Goal: Task Accomplishment & Management: Complete application form

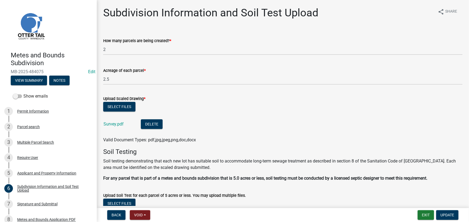
scroll to position [89, 0]
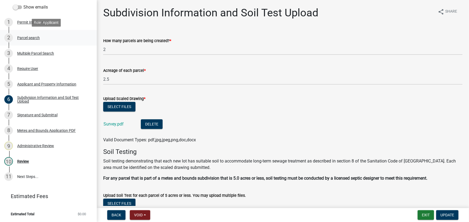
click at [27, 38] on div "Parcel search" at bounding box center [28, 38] width 23 height 4
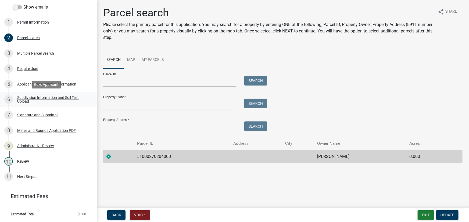
click at [65, 94] on link "6 Subdivision Information and Soil Test Upload" at bounding box center [48, 100] width 97 height 16
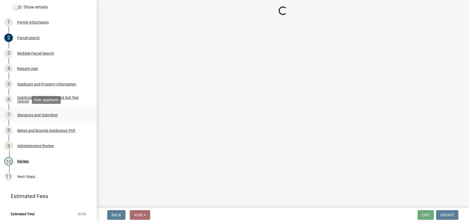
click at [44, 116] on div "Signature and Submittal" at bounding box center [37, 115] width 40 height 4
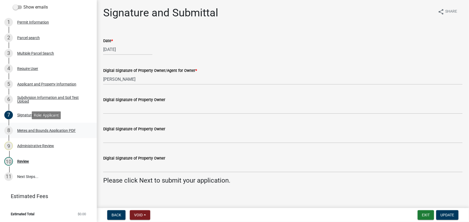
click at [41, 127] on div "8 Metes and Bounds Application PDF" at bounding box center [46, 131] width 84 height 9
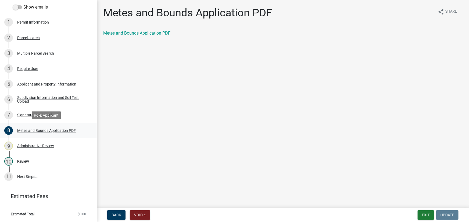
click at [30, 136] on link "8 Metes and Bounds Application PDF" at bounding box center [48, 131] width 97 height 16
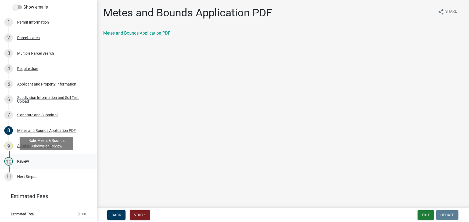
click at [21, 158] on div "10 Review" at bounding box center [46, 161] width 84 height 9
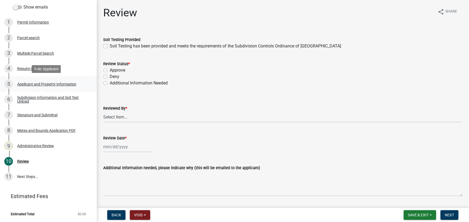
click at [46, 85] on div "Applicant and Property Information" at bounding box center [46, 84] width 59 height 4
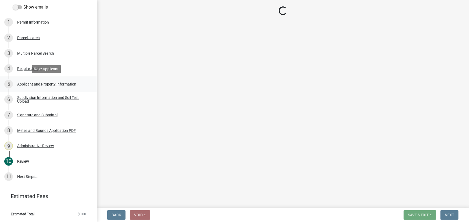
select select "87bae037-28e1-43c2-99f0-f98fdede6680"
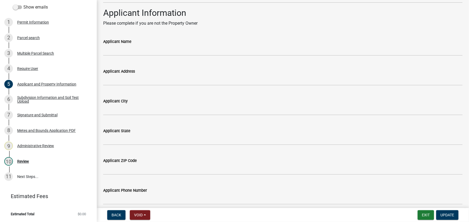
scroll to position [472, 0]
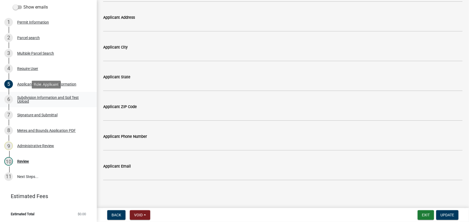
click at [38, 99] on div "Subdivision Information and Soil Test Upload" at bounding box center [52, 100] width 71 height 8
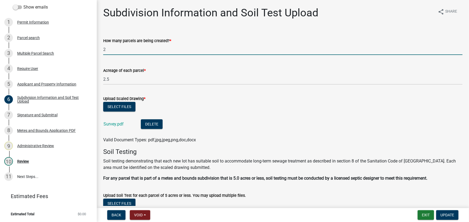
click at [113, 49] on input "2" at bounding box center [282, 49] width 359 height 11
type input "3"
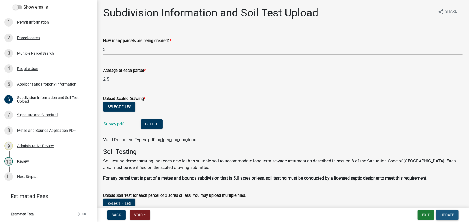
click at [448, 215] on span "Update" at bounding box center [447, 215] width 14 height 4
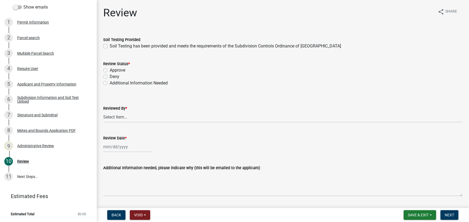
click at [192, 44] on label "Soil Testing has been provided and meets the requirements of the Subdivision Co…" at bounding box center [225, 46] width 231 height 6
click at [113, 44] on input "Soil Testing has been provided and meets the requirements of the Subdivision Co…" at bounding box center [111, 44] width 3 height 3
checkbox input "true"
click at [121, 68] on label "Approve" at bounding box center [118, 70] width 16 height 6
click at [113, 68] on input "Approve" at bounding box center [111, 68] width 3 height 3
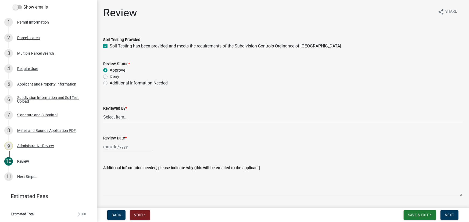
radio input "true"
click at [118, 122] on select "Select Item... Chris LeClair Amy Busko Emma Swenson Samantha Meyeraan Tara Jeff…" at bounding box center [282, 117] width 359 height 11
click at [103, 112] on select "Select Item... Chris LeClair Amy Busko Emma Swenson Samantha Meyeraan Tara Jeff…" at bounding box center [282, 117] width 359 height 11
select select "2c545579-1fdf-4a91-a70a-71459d38fef0"
click at [116, 147] on div at bounding box center [127, 147] width 49 height 11
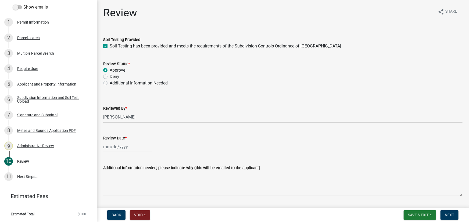
select select "10"
select select "2025"
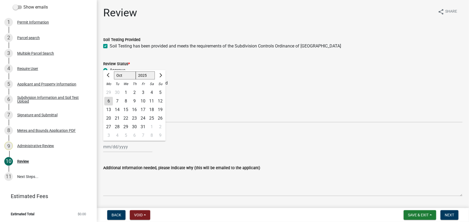
click at [110, 102] on div "6" at bounding box center [108, 101] width 9 height 9
type input "10/06/2025"
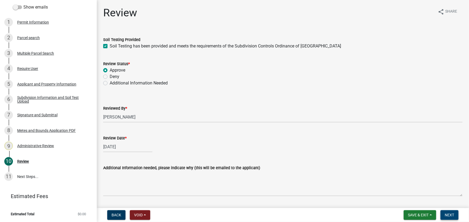
click at [448, 215] on span "Next" at bounding box center [449, 215] width 9 height 4
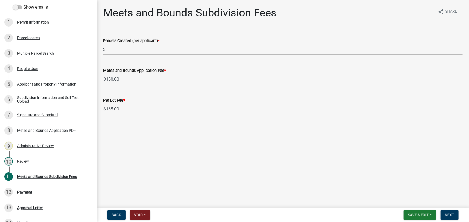
click at [448, 209] on nav "Back Void Withdraw Lock Expire Void Save & Exit Save Save & Exit Next" at bounding box center [283, 215] width 372 height 14
click at [448, 211] on button "Next" at bounding box center [449, 216] width 18 height 10
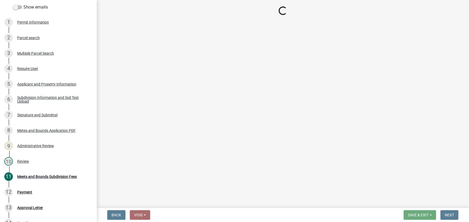
select select "3: 3"
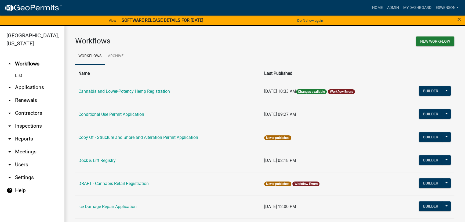
click at [30, 89] on link "arrow_drop_down Applications" at bounding box center [32, 87] width 64 height 13
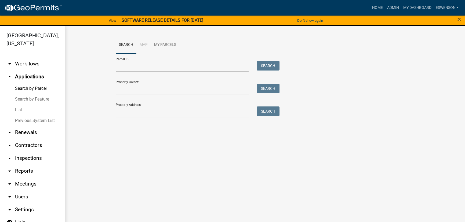
click at [24, 63] on link "arrow_drop_down Workflows" at bounding box center [32, 63] width 64 height 13
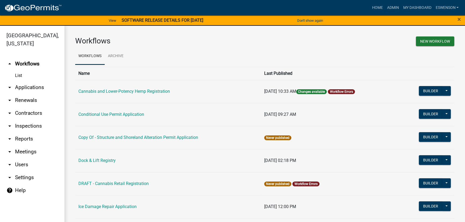
click at [22, 85] on link "arrow_drop_down Applications" at bounding box center [32, 87] width 64 height 13
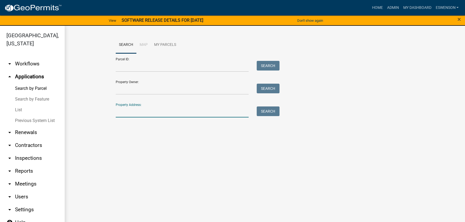
click at [129, 111] on input "Property Address:" at bounding box center [182, 112] width 133 height 11
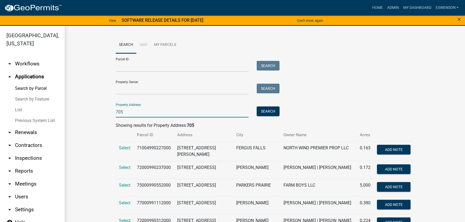
click at [151, 113] on input "705" at bounding box center [182, 112] width 133 height 11
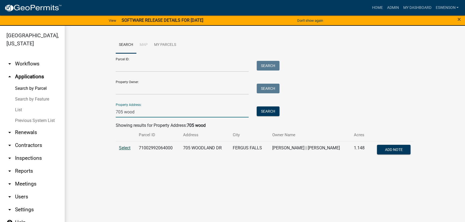
type input "705 wood"
click at [125, 147] on span "Select" at bounding box center [125, 148] width 12 height 5
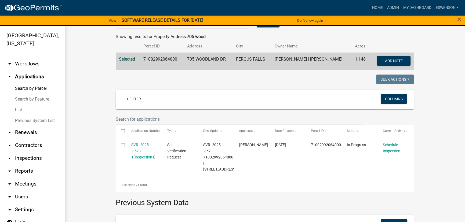
scroll to position [98, 0]
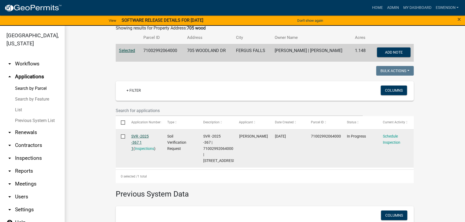
click at [139, 136] on link "SVR -2025 -367 1 1" at bounding box center [139, 142] width 17 height 17
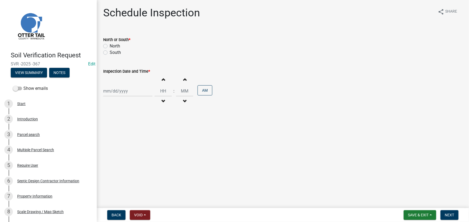
drag, startPoint x: 116, startPoint y: 51, endPoint x: 128, endPoint y: 70, distance: 22.3
click at [116, 52] on label "South" at bounding box center [115, 52] width 11 height 6
click at [113, 52] on input "South" at bounding box center [111, 50] width 3 height 3
radio input "true"
click at [118, 87] on div at bounding box center [127, 91] width 49 height 11
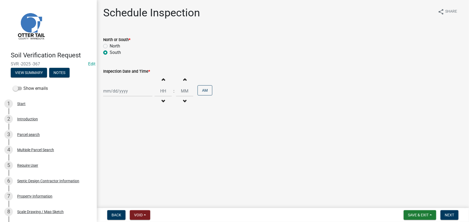
select select "10"
select select "2025"
click at [117, 127] on div "7" at bounding box center [117, 128] width 9 height 9
type input "10/07/2025"
click at [164, 95] on input "Hours" at bounding box center [162, 91] width 17 height 11
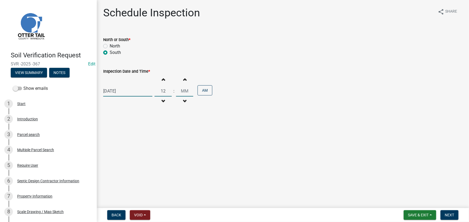
type input "12"
click at [184, 89] on input "Minutes" at bounding box center [184, 91] width 17 height 11
type input "00"
click at [198, 91] on button "AM" at bounding box center [204, 90] width 15 height 10
drag, startPoint x: 454, startPoint y: 215, endPoint x: 244, endPoint y: 217, distance: 209.8
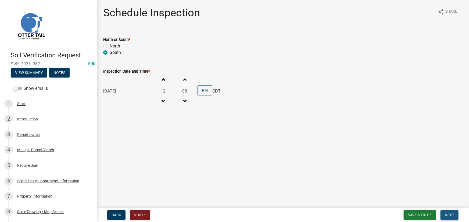
click at [454, 215] on span "Next" at bounding box center [449, 215] width 9 height 4
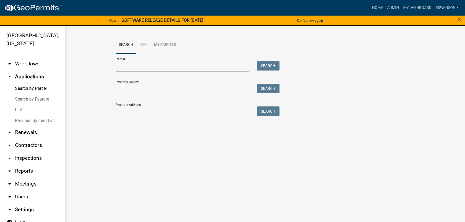
drag, startPoint x: 29, startPoint y: 64, endPoint x: 129, endPoint y: 123, distance: 116.3
click at [29, 64] on link "arrow_drop_down Workflows" at bounding box center [32, 63] width 64 height 13
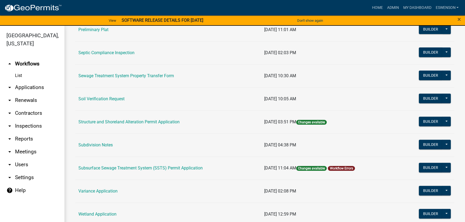
scroll to position [293, 0]
click at [132, 169] on link "Subsurface Sewage Treatment System (SSTS) Permit Application" at bounding box center [140, 168] width 124 height 5
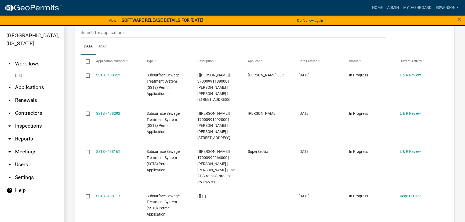
scroll to position [623, 0]
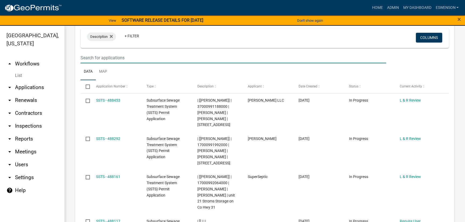
click at [115, 63] on input "text" at bounding box center [234, 57] width 306 height 11
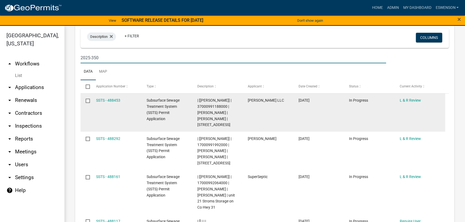
scroll to position [575, 0]
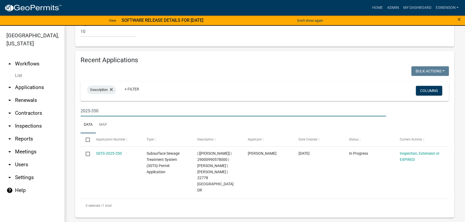
type input "2025-350"
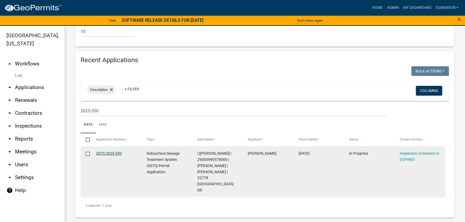
drag, startPoint x: 116, startPoint y: 162, endPoint x: 111, endPoint y: 162, distance: 5.4
click at [116, 156] on link "SSTS-2025-350" at bounding box center [109, 154] width 26 height 4
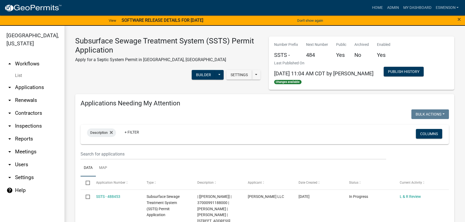
click at [34, 88] on link "arrow_drop_down Applications" at bounding box center [32, 87] width 64 height 13
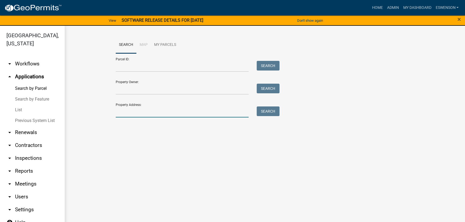
click at [134, 110] on input "Property Address:" at bounding box center [182, 112] width 133 height 11
drag, startPoint x: 274, startPoint y: 111, endPoint x: 279, endPoint y: 118, distance: 8.9
click at [274, 111] on button "Search" at bounding box center [268, 112] width 23 height 10
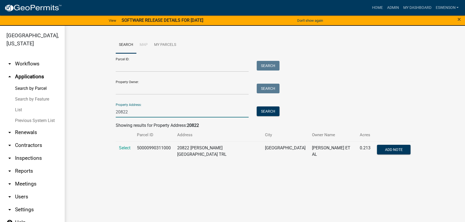
click at [142, 114] on input "20822" at bounding box center [182, 112] width 133 height 11
type input "20906"
click at [275, 113] on button "Search" at bounding box center [268, 112] width 23 height 10
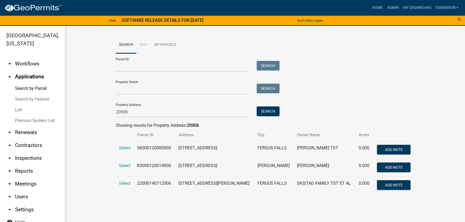
click at [123, 151] on td "Select" at bounding box center [125, 151] width 18 height 18
click at [124, 149] on span "Select" at bounding box center [125, 148] width 12 height 5
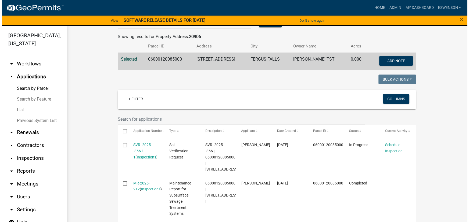
scroll to position [122, 0]
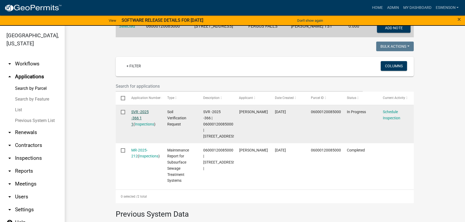
click at [134, 119] on link "SVR -2025 -366 1 1" at bounding box center [139, 118] width 17 height 17
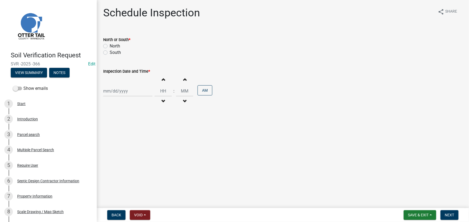
drag, startPoint x: 110, startPoint y: 51, endPoint x: 119, endPoint y: 59, distance: 11.8
click at [110, 51] on label "South" at bounding box center [115, 52] width 11 height 6
click at [110, 51] on input "South" at bounding box center [111, 50] width 3 height 3
radio input "true"
click at [119, 95] on div at bounding box center [127, 91] width 49 height 11
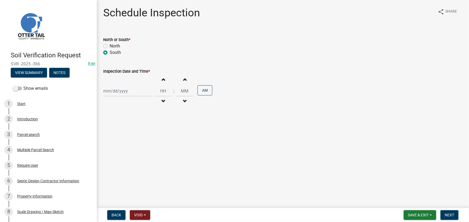
select select "10"
select select "2025"
click at [118, 129] on div "7" at bounding box center [117, 128] width 9 height 9
type input "10/07/2025"
click at [161, 90] on input "Hours" at bounding box center [162, 91] width 17 height 11
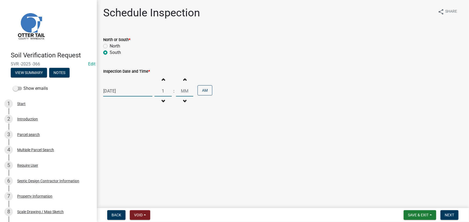
type input "01"
type input "00"
click at [185, 91] on input "00" at bounding box center [184, 91] width 17 height 11
click at [206, 93] on button "AM" at bounding box center [204, 90] width 15 height 10
click at [444, 213] on button "Next" at bounding box center [449, 216] width 18 height 10
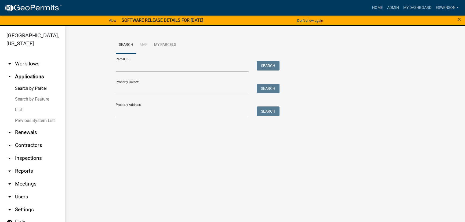
click at [30, 61] on link "arrow_drop_down Workflows" at bounding box center [32, 63] width 64 height 13
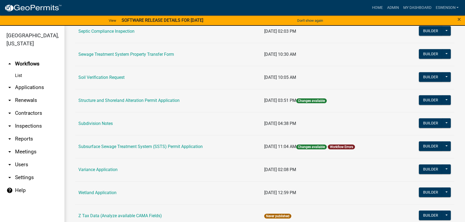
scroll to position [317, 0]
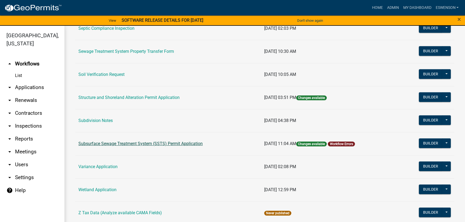
click at [157, 143] on link "Subsurface Sewage Treatment System (SSTS) Permit Application" at bounding box center [140, 143] width 124 height 5
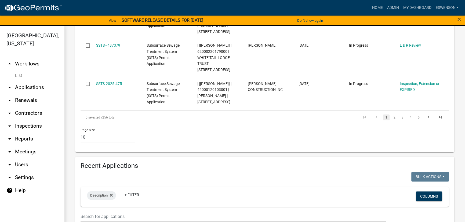
scroll to position [659, 0]
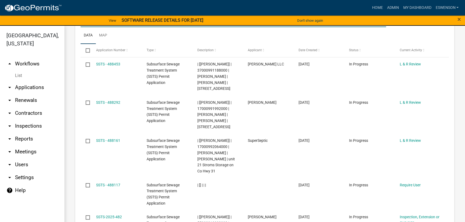
click at [121, 27] on input "text" at bounding box center [234, 21] width 306 height 11
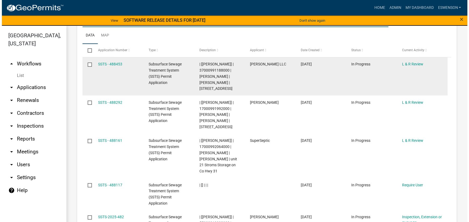
scroll to position [575, 0]
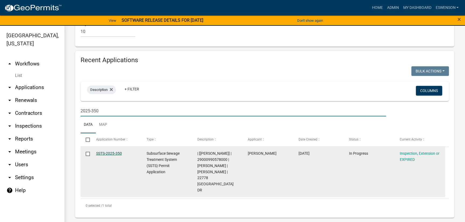
type input "2025-350"
click at [118, 156] on link "SSTS-2025-350" at bounding box center [109, 154] width 26 height 4
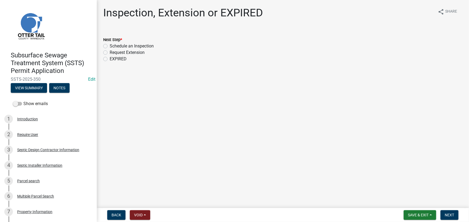
click at [135, 45] on label "Schedule an Inspection" at bounding box center [132, 46] width 44 height 6
click at [113, 45] on input "Schedule an Inspection" at bounding box center [111, 44] width 3 height 3
radio input "true"
click at [445, 216] on span "Next" at bounding box center [449, 215] width 9 height 4
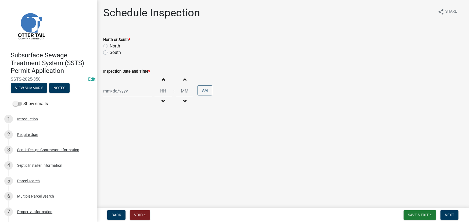
click at [113, 45] on label "North" at bounding box center [115, 46] width 10 height 6
click at [113, 45] on input "North" at bounding box center [111, 44] width 3 height 3
radio input "true"
click at [113, 51] on label "South" at bounding box center [115, 52] width 11 height 6
click at [113, 51] on input "South" at bounding box center [111, 50] width 3 height 3
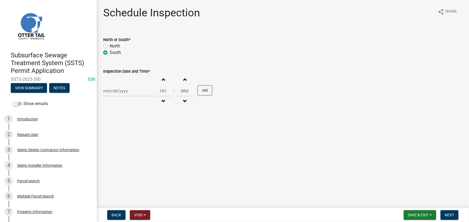
radio input "true"
click at [130, 94] on div at bounding box center [127, 91] width 49 height 11
select select "10"
select select "2025"
click at [118, 129] on div "7" at bounding box center [117, 128] width 9 height 9
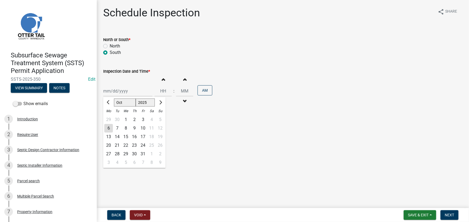
type input "10/07/2025"
click at [166, 95] on input "Hours" at bounding box center [162, 91] width 17 height 11
type input "02"
type input "00"
click at [188, 94] on input "00" at bounding box center [184, 91] width 17 height 11
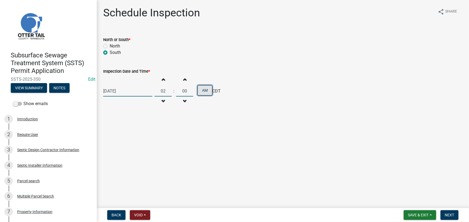
click at [201, 94] on button "AM" at bounding box center [204, 90] width 15 height 10
click at [454, 216] on span "Next" at bounding box center [449, 215] width 9 height 4
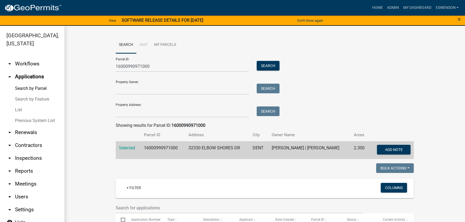
scroll to position [325, 0]
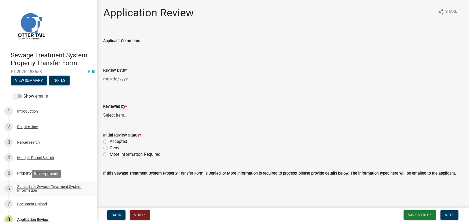
click at [49, 183] on link "6 Subsurface Sewage Treatment System Information" at bounding box center [48, 189] width 97 height 16
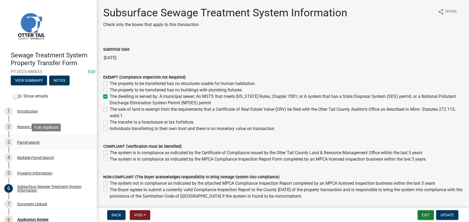
click at [41, 137] on link "3 Parcel search" at bounding box center [48, 143] width 97 height 16
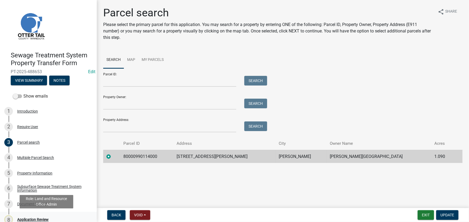
click at [36, 218] on div "Application Review" at bounding box center [32, 220] width 31 height 4
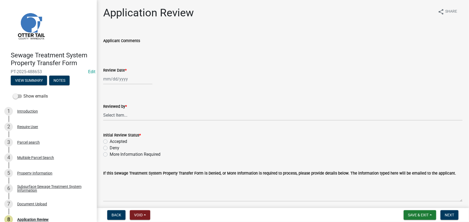
select select "10"
select select "2025"
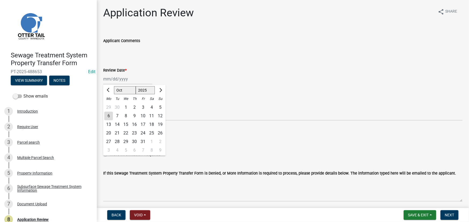
click at [124, 75] on div "Jan Feb Mar Apr May Jun Jul Aug Sep Oct Nov Dec 1525 1526 1527 1528 1529 1530 1…" at bounding box center [127, 79] width 49 height 11
click at [108, 118] on div "6" at bounding box center [108, 116] width 9 height 9
type input "10/06/2025"
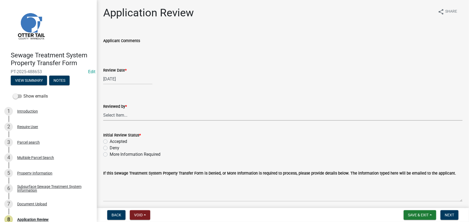
drag, startPoint x: 112, startPoint y: 118, endPoint x: 121, endPoint y: 111, distance: 11.6
click at [112, 118] on select "Select Item... Alexis Newark Amy Busko Andrea Perales Brittany Tollefson Christ…" at bounding box center [282, 115] width 359 height 11
click at [103, 110] on select "Select Item... Alexis Newark Amy Busko Andrea Perales Brittany Tollefson Christ…" at bounding box center [282, 115] width 359 height 11
select select "190fd4c8-42ef-492b-a4a0-a0213555944c"
drag, startPoint x: 118, startPoint y: 139, endPoint x: 244, endPoint y: 145, distance: 125.9
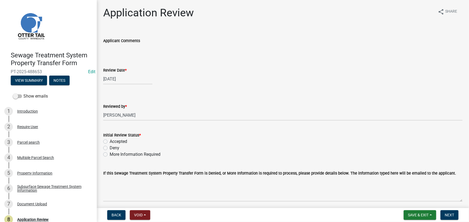
click at [118, 140] on label "Accepted" at bounding box center [118, 142] width 17 height 6
click at [113, 140] on input "Accepted" at bounding box center [111, 140] width 3 height 3
radio input "true"
click at [452, 217] on span "Next" at bounding box center [449, 215] width 9 height 4
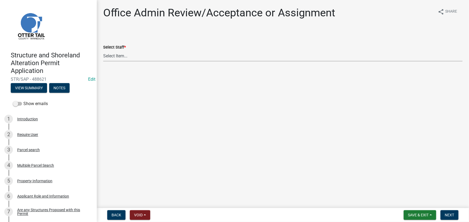
click at [126, 54] on select "Select Item... [PERSON_NAME] ([EMAIL_ADDRESS][DOMAIN_NAME]) [PERSON_NAME] ([EMA…" at bounding box center [282, 56] width 359 height 11
click at [103, 51] on select "Select Item... [PERSON_NAME] ([EMAIL_ADDRESS][DOMAIN_NAME]) [PERSON_NAME] ([EMA…" at bounding box center [282, 56] width 359 height 11
select select "587f38f5-c90e-4c12-9e10-d3e23909bbca"
click at [444, 215] on button "Next" at bounding box center [449, 216] width 18 height 10
click at [120, 57] on select "Select Item... [PERSON_NAME] ([EMAIL_ADDRESS][DOMAIN_NAME]) [PERSON_NAME] ([EMA…" at bounding box center [282, 56] width 359 height 11
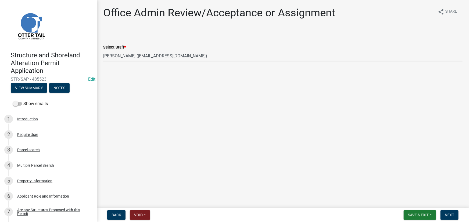
click at [103, 51] on select "Select Item... [PERSON_NAME] ([EMAIL_ADDRESS][DOMAIN_NAME]) [PERSON_NAME] ([EMA…" at bounding box center [282, 56] width 359 height 11
select select "587f38f5-c90e-4c12-9e10-d3e23909bbca"
click at [443, 213] on button "Next" at bounding box center [449, 216] width 18 height 10
